Goal: Share content

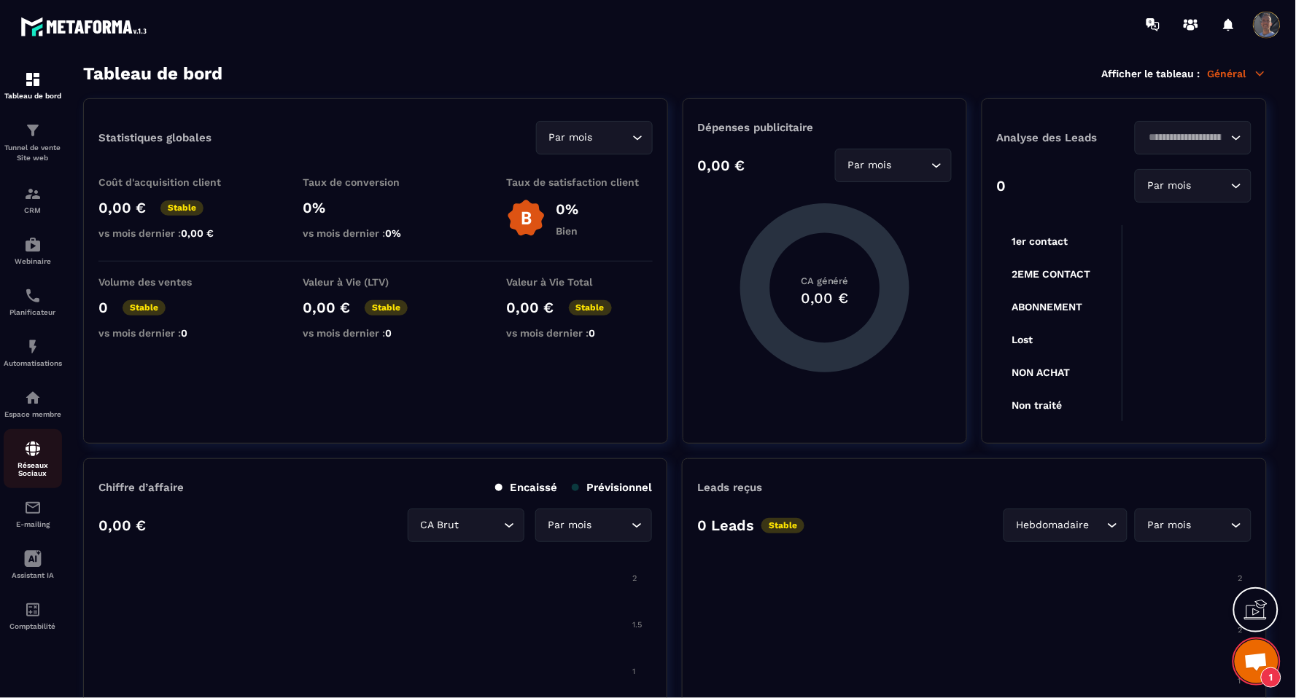
scroll to position [362, 0]
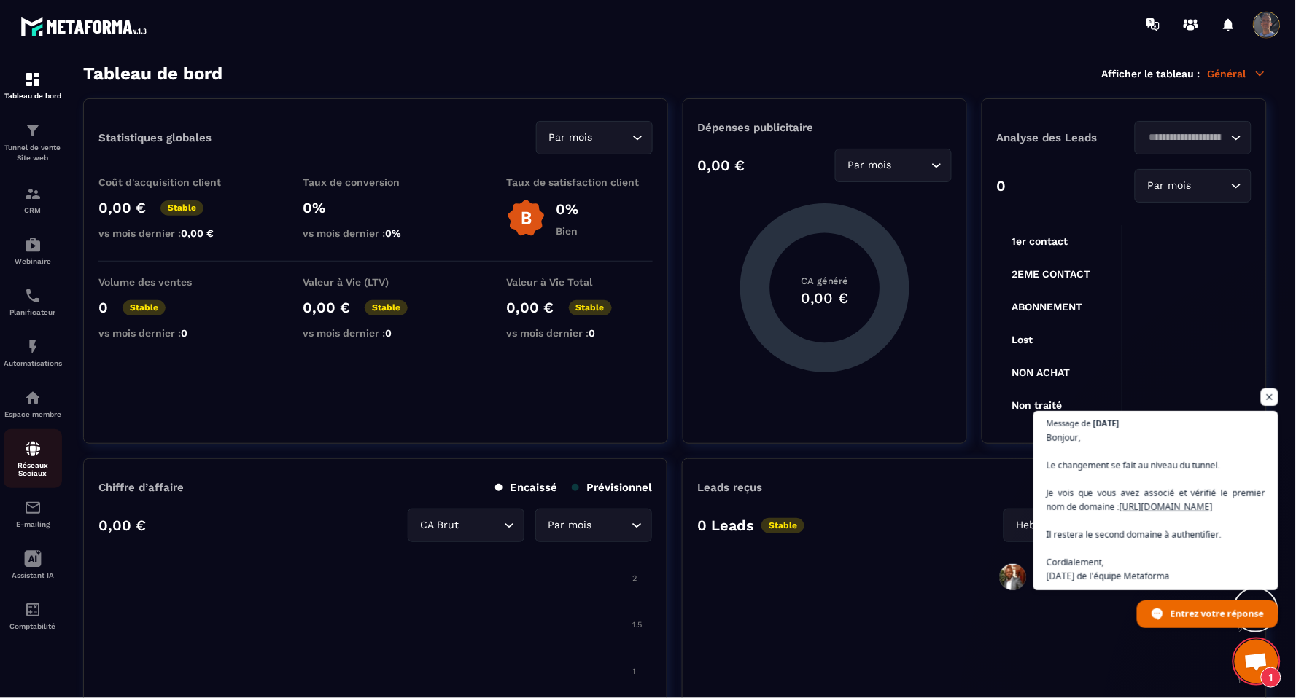
click at [48, 460] on div "Réseaux Sociaux" at bounding box center [33, 458] width 58 height 37
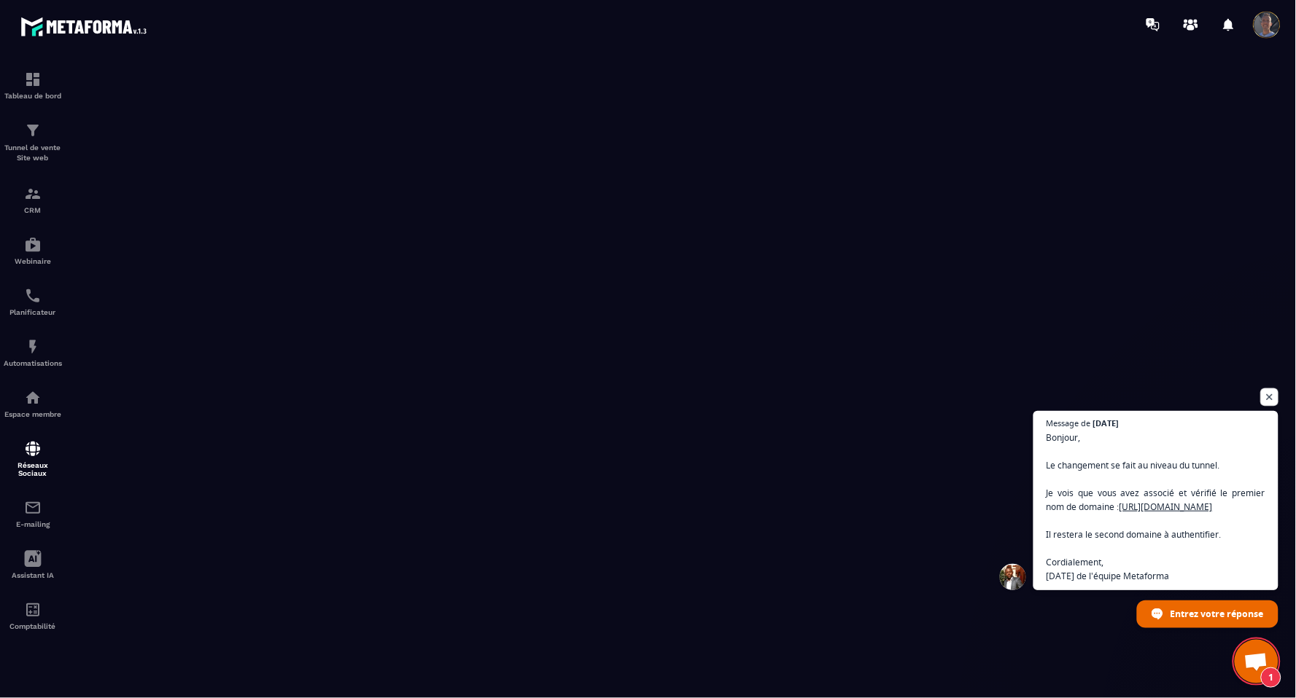
click at [1271, 389] on span "Ouvrir le chat" at bounding box center [1270, 398] width 18 height 18
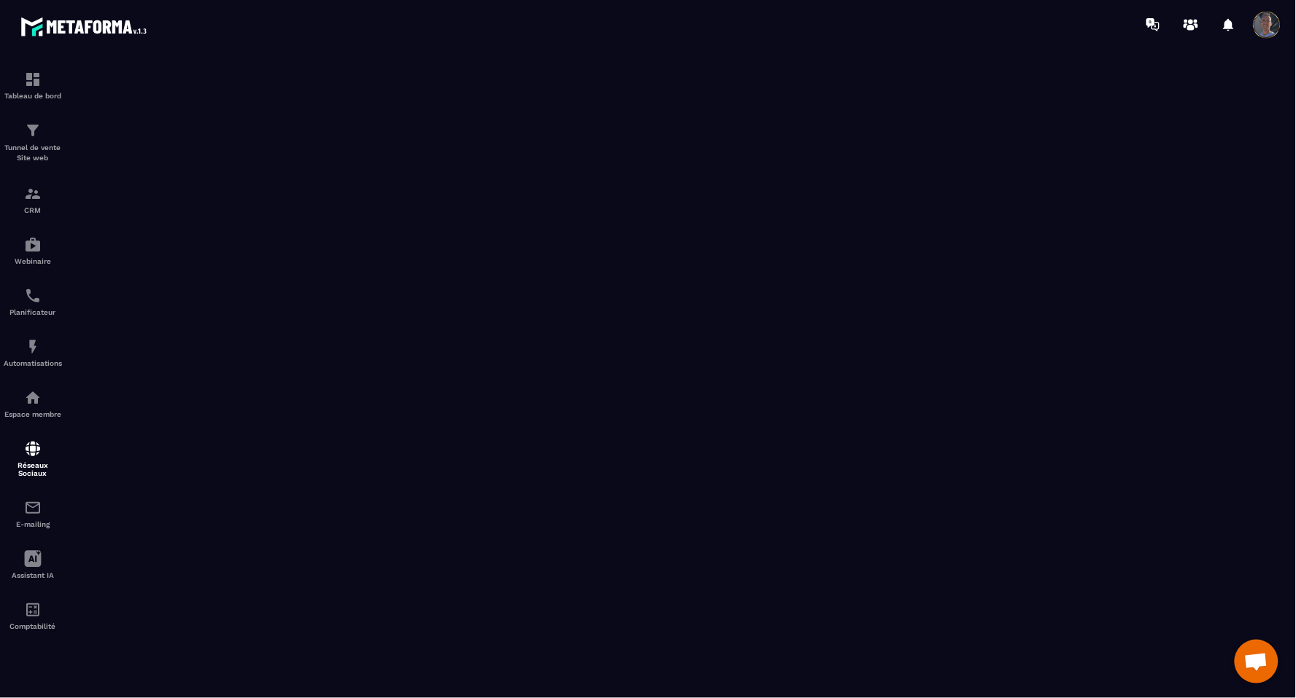
click at [1255, 657] on span "Ouvrir le chat" at bounding box center [1256, 663] width 24 height 20
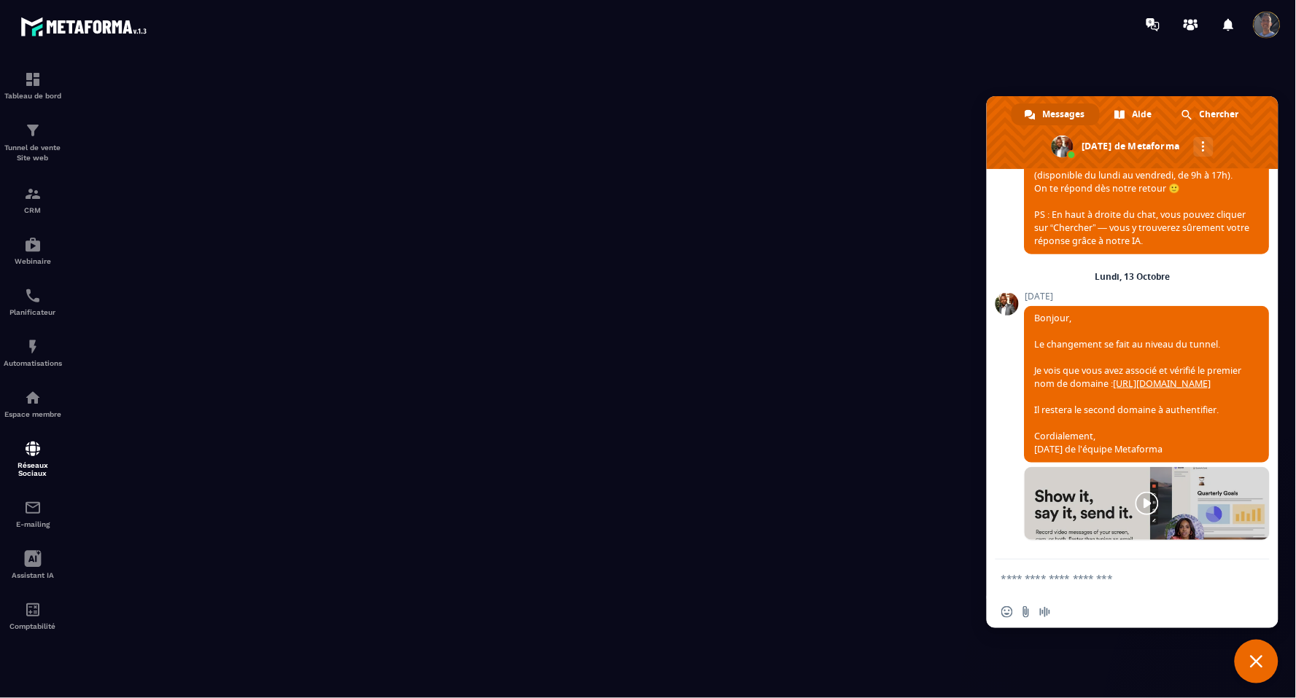
click at [1055, 574] on textarea "Entrez votre message..." at bounding box center [1116, 578] width 230 height 13
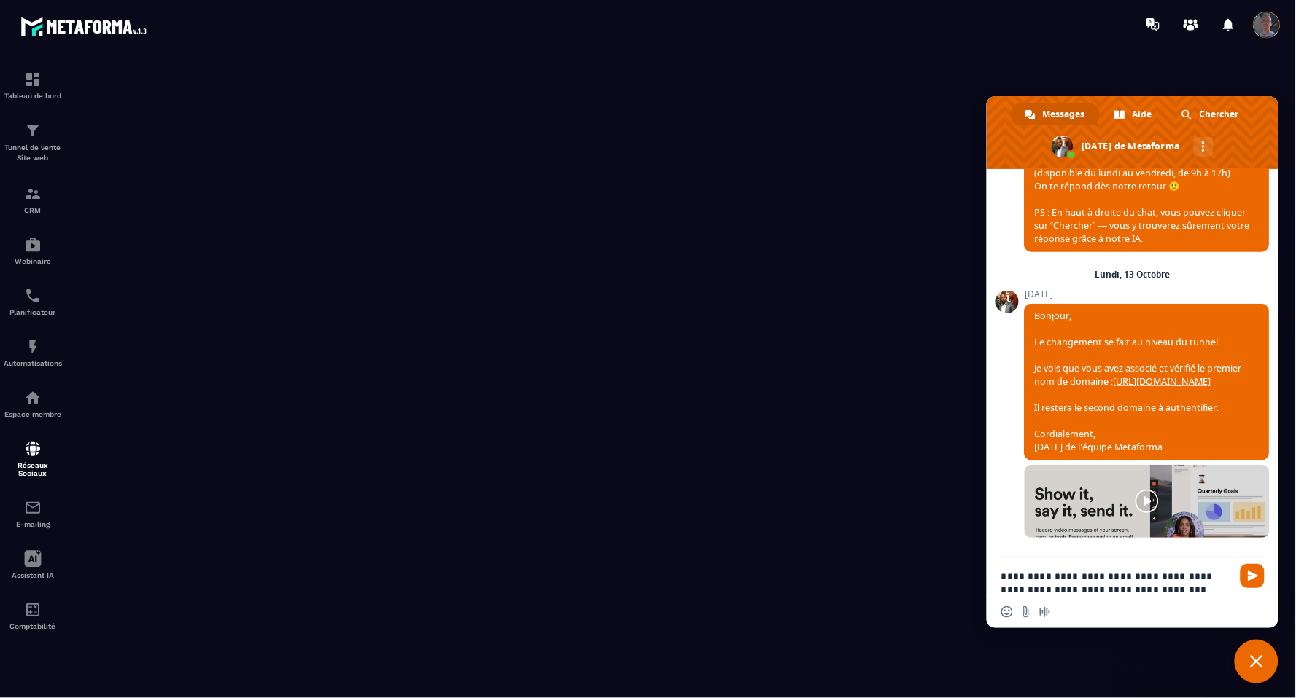
type textarea "**********"
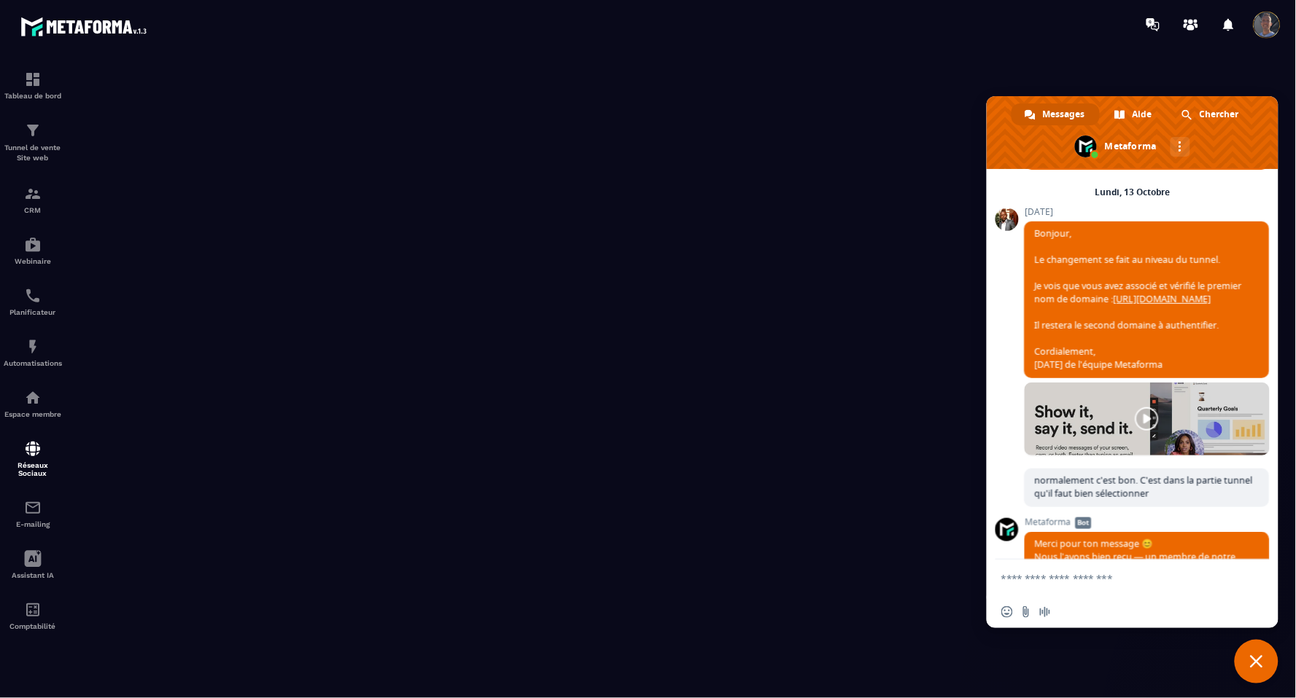
scroll to position [562, 0]
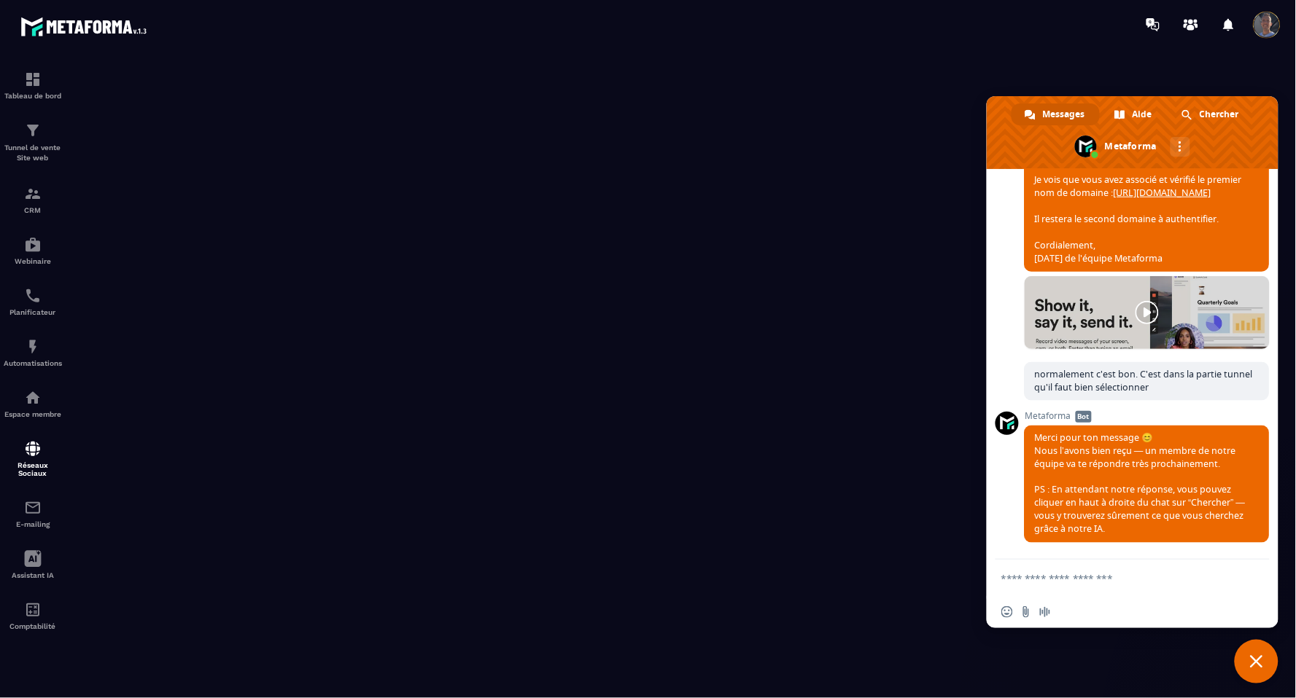
click at [1269, 658] on span "Fermer le chat" at bounding box center [1256, 662] width 44 height 44
